Goal: Task Accomplishment & Management: Manage account settings

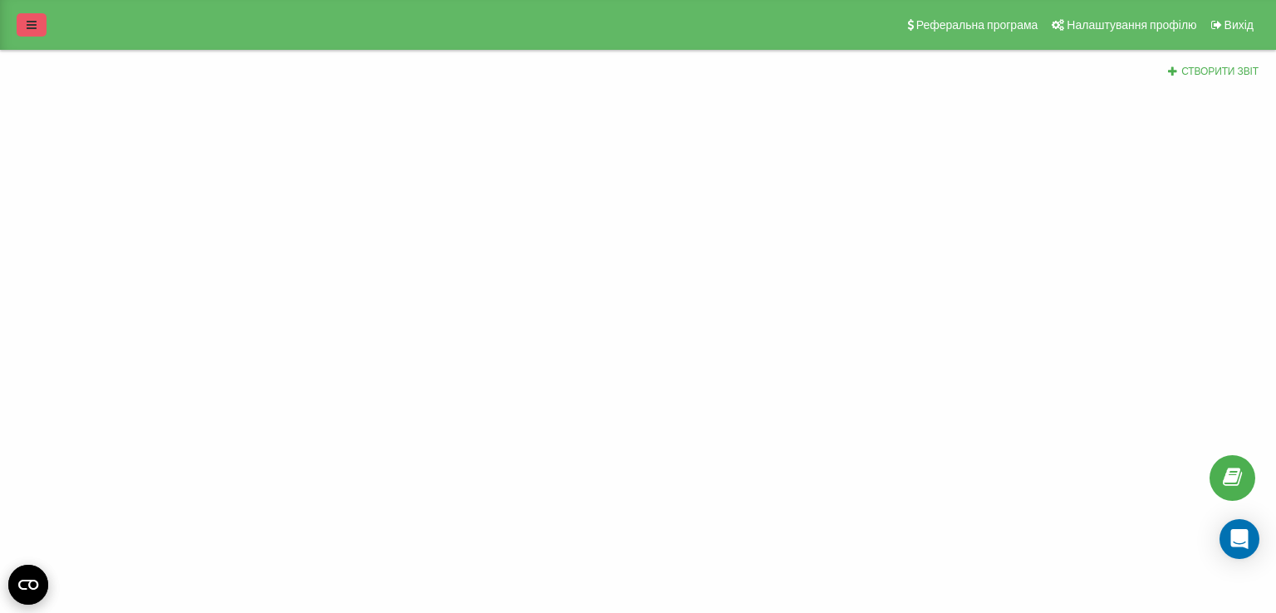
click at [30, 29] on icon at bounding box center [32, 25] width 10 height 12
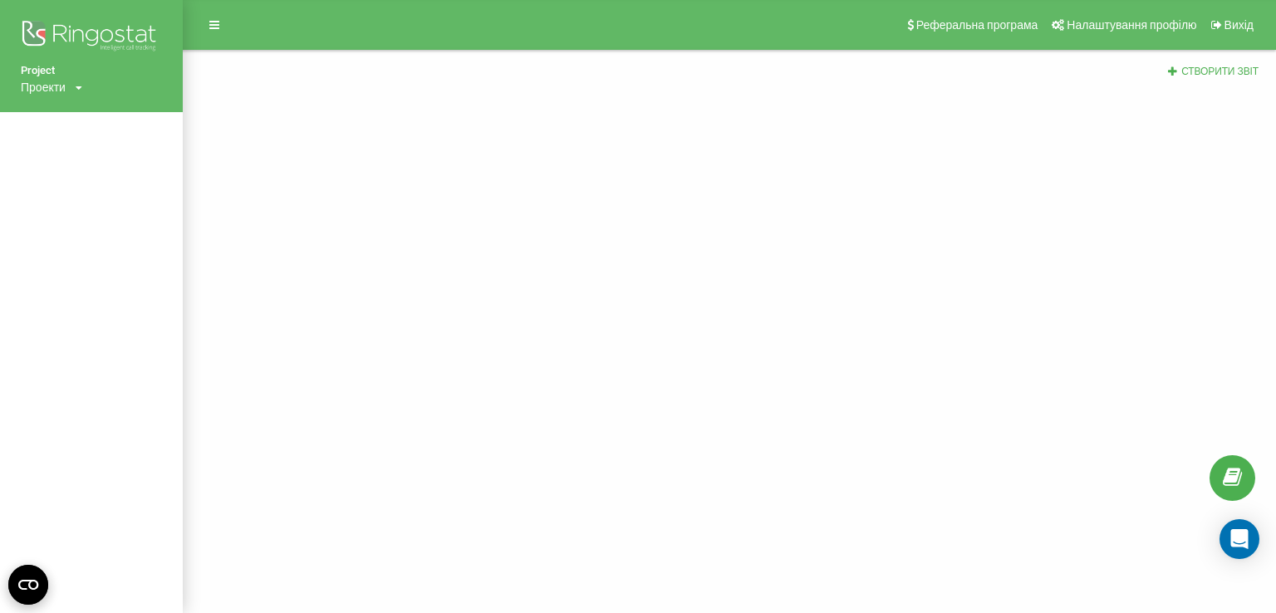
click at [81, 86] on icon at bounding box center [79, 88] width 7 height 10
click at [272, 136] on div "Project Проекти softsich.com Реферальна програма Налаштування профілю Вихід Ств…" at bounding box center [638, 306] width 1276 height 613
click at [1237, 27] on span "Вихід" at bounding box center [1238, 24] width 29 height 13
